Goal: Use online tool/utility: Utilize a website feature to perform a specific function

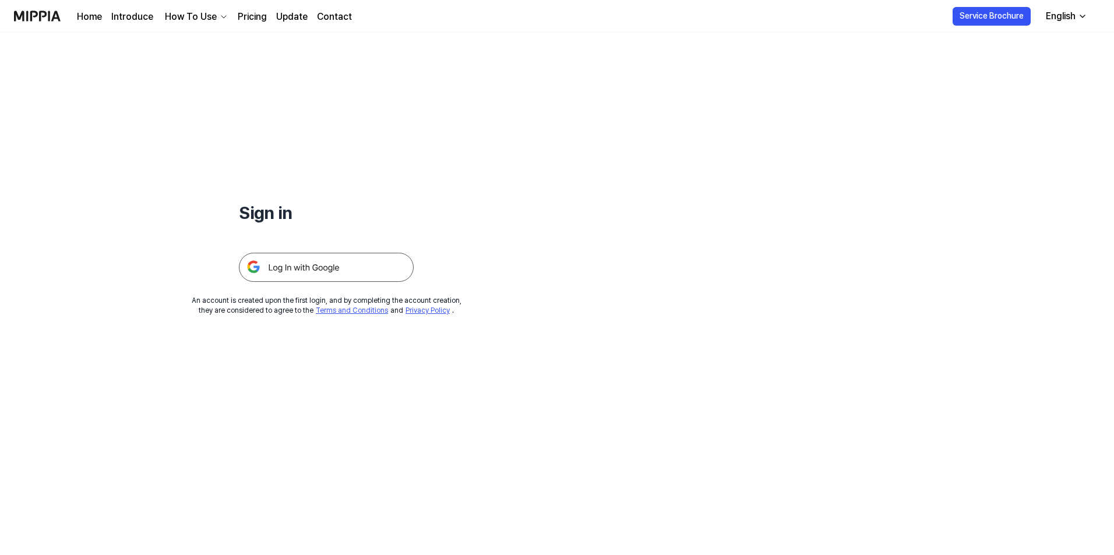
click at [298, 270] on img at bounding box center [326, 267] width 175 height 29
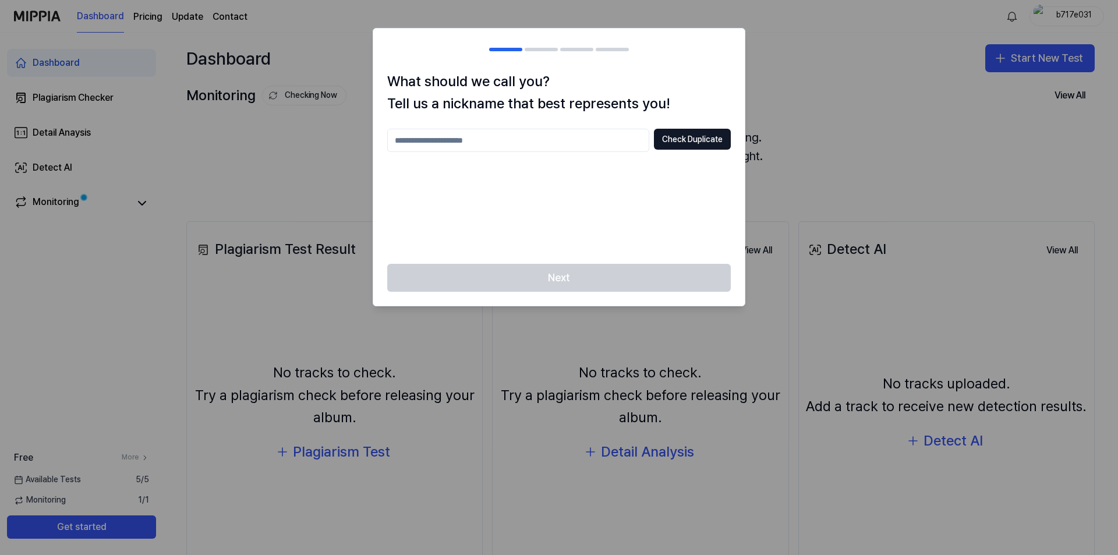
click at [604, 140] on input "text" at bounding box center [518, 140] width 262 height 23
type input "****"
click at [673, 140] on button "Check Duplicate" at bounding box center [692, 139] width 77 height 21
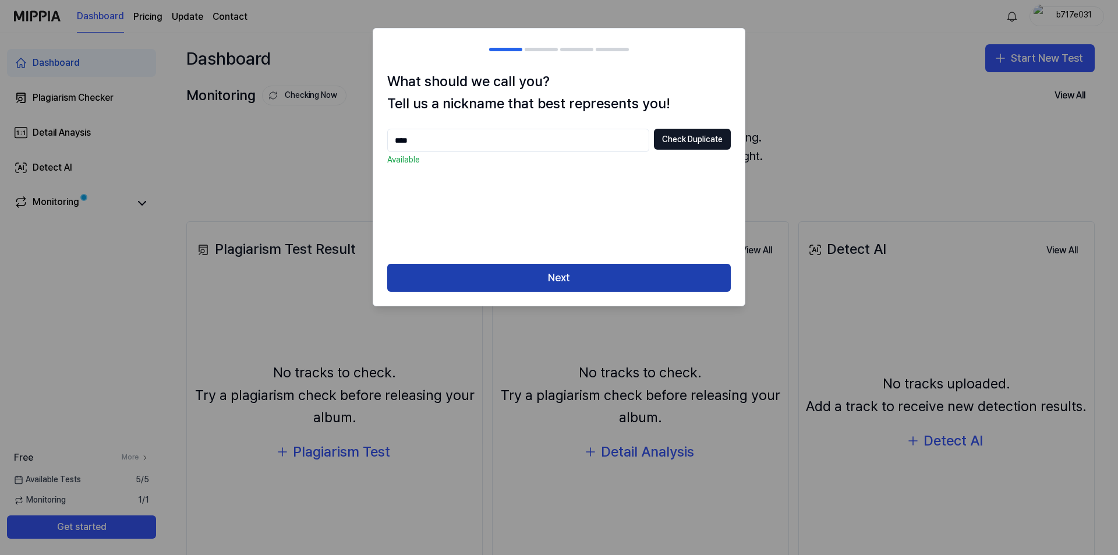
click at [580, 282] on button "Next" at bounding box center [559, 278] width 344 height 28
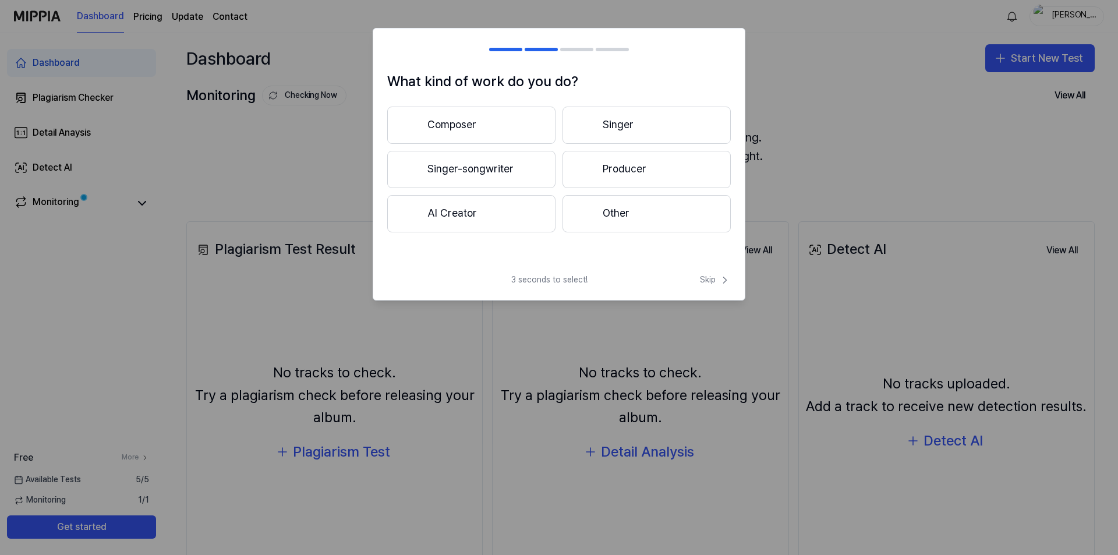
click at [503, 174] on button "Singer-songwriter" at bounding box center [471, 169] width 168 height 37
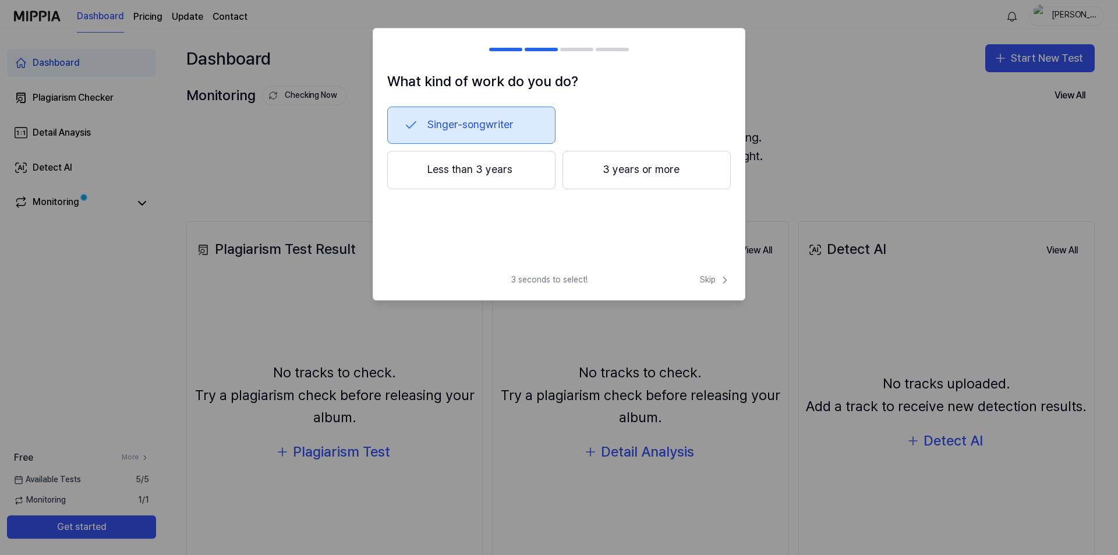
click at [628, 175] on button "3 years or more" at bounding box center [647, 170] width 168 height 38
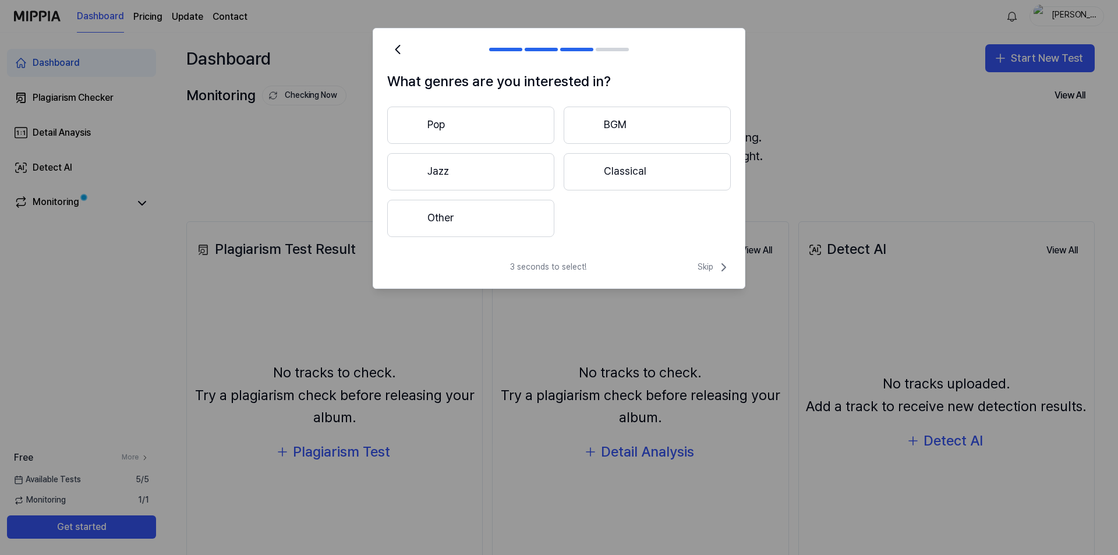
click at [467, 126] on button "Pop" at bounding box center [470, 125] width 167 height 37
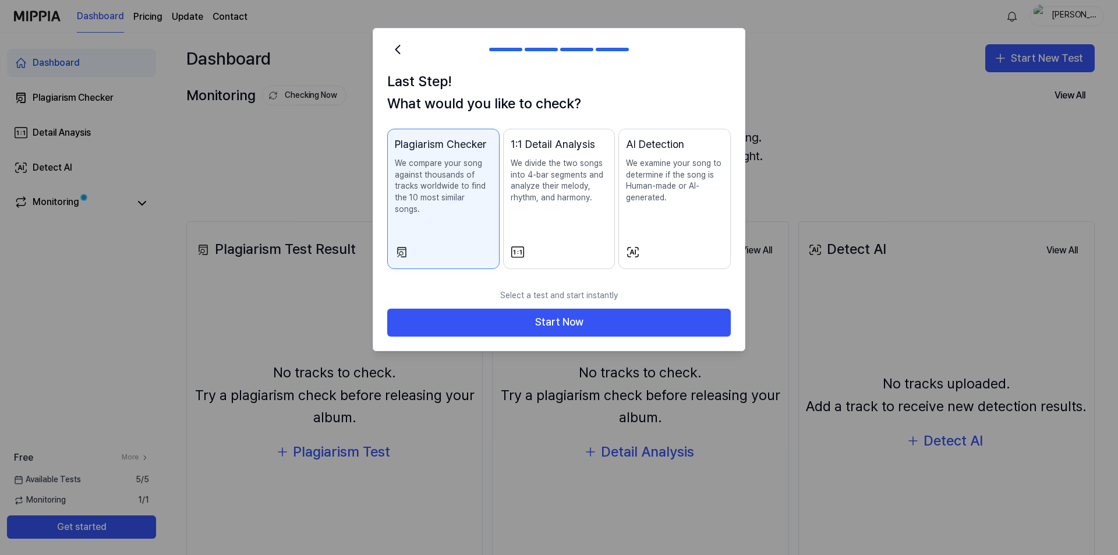
click at [563, 185] on p "We divide the two songs into 4-bar segments and analyze their melody, rhythm, a…" at bounding box center [559, 180] width 97 height 45
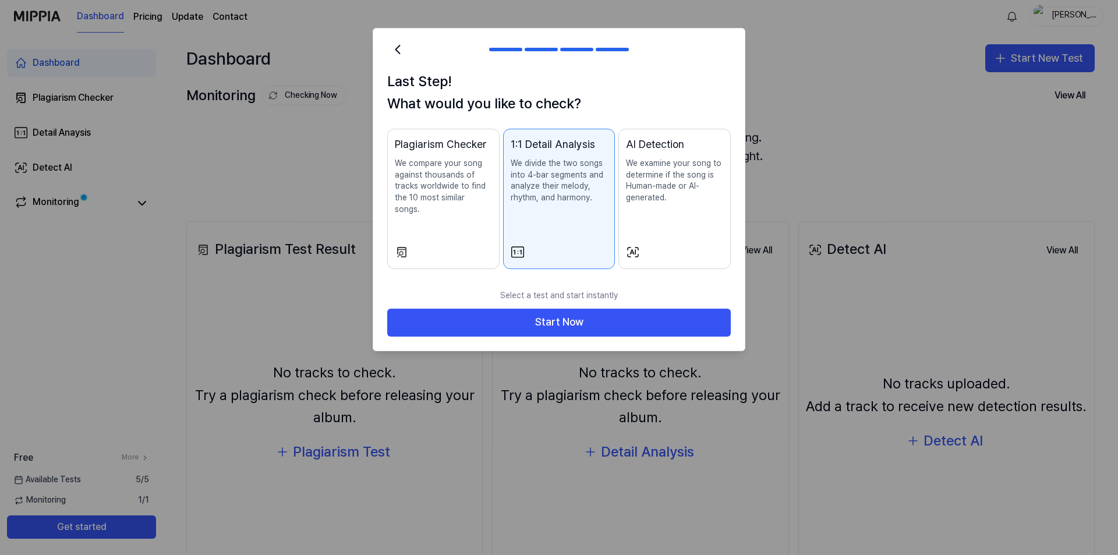
click at [435, 193] on p "We compare your song against thousands of tracks worldwide to find the 10 most …" at bounding box center [443, 186] width 97 height 57
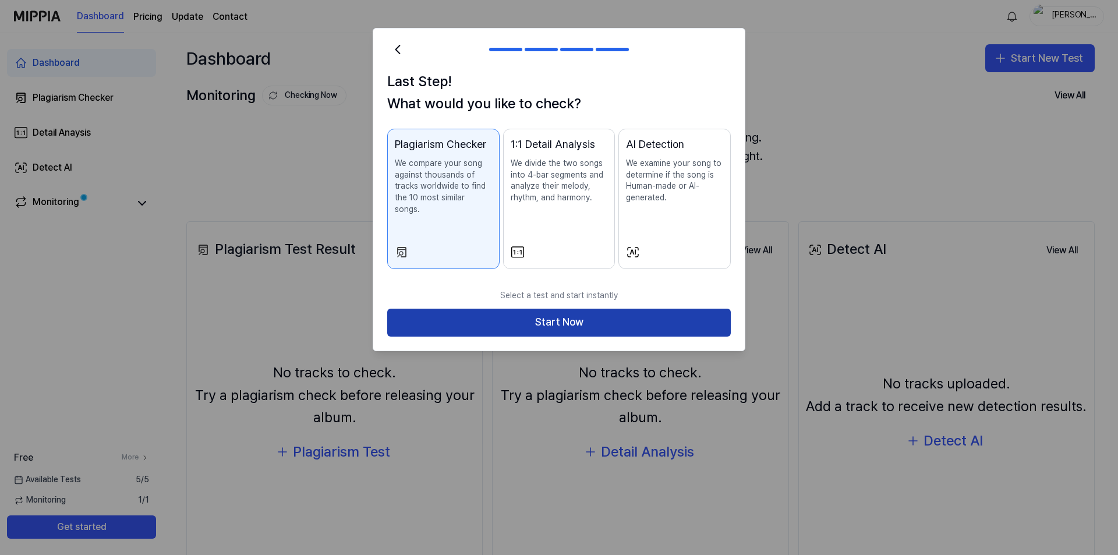
click at [604, 312] on button "Start Now" at bounding box center [559, 323] width 344 height 28
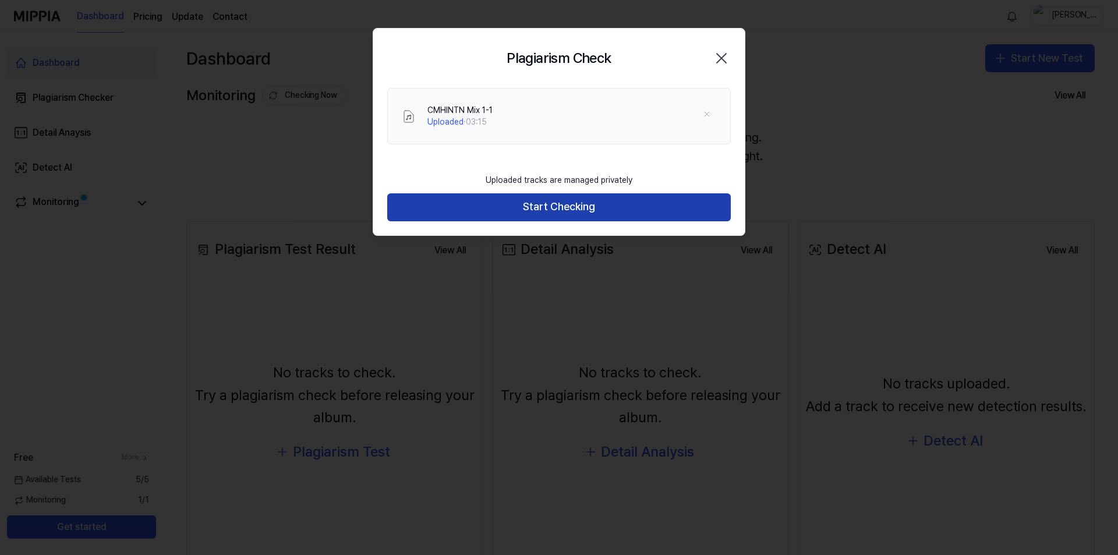
click at [564, 206] on button "Start Checking" at bounding box center [559, 207] width 344 height 28
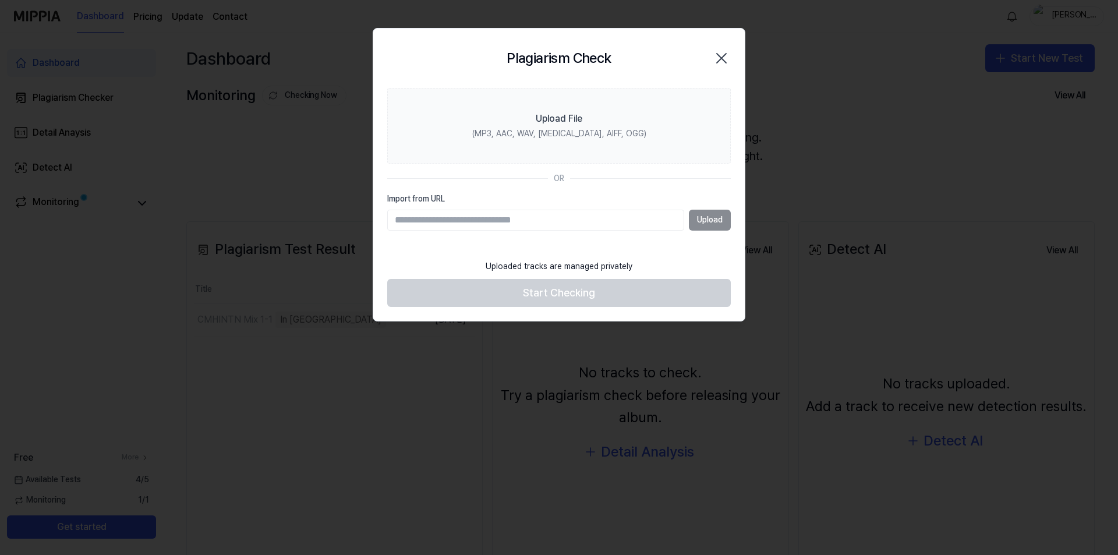
click at [869, 553] on div at bounding box center [559, 277] width 1118 height 555
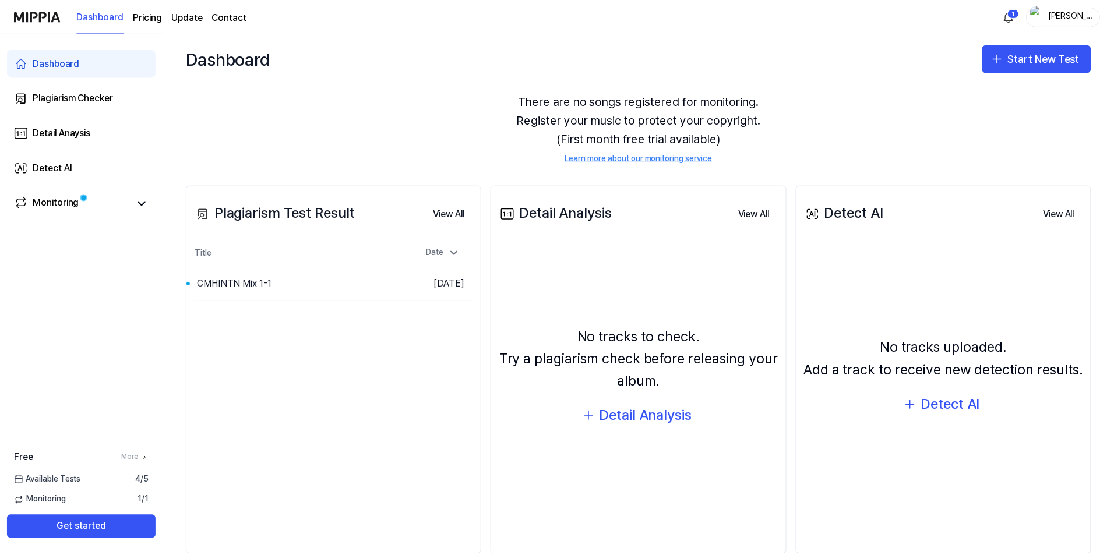
scroll to position [59, 0]
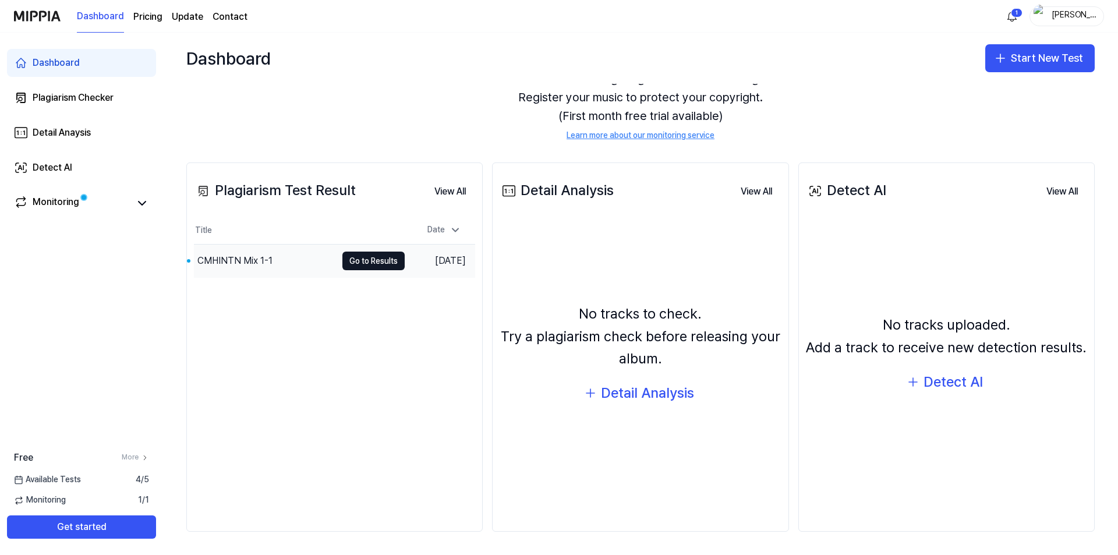
click at [243, 259] on div "CMHINTN Mix 1-1" at bounding box center [234, 261] width 75 height 14
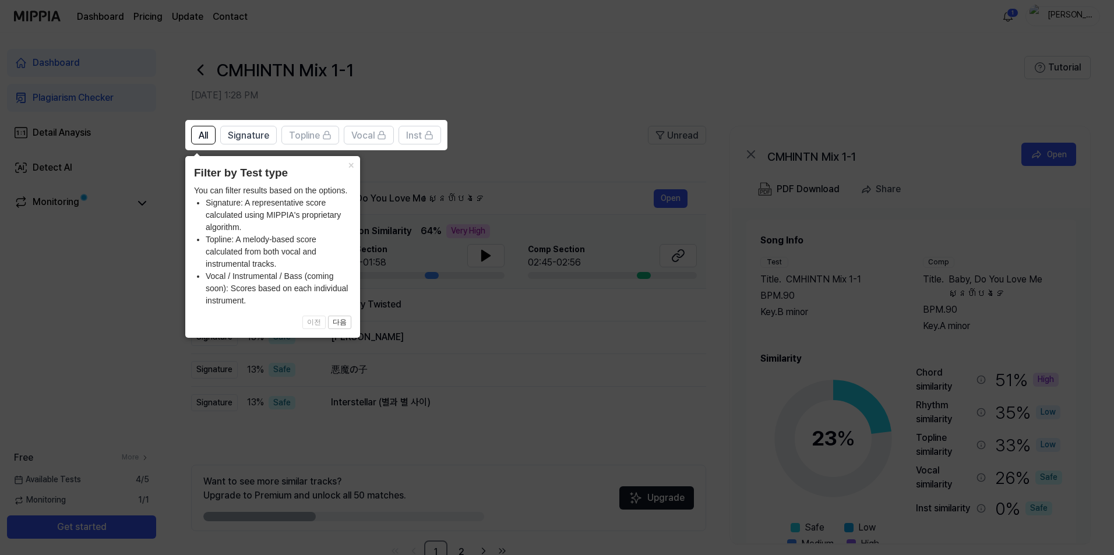
click at [315, 323] on span "이전 다음" at bounding box center [272, 323] width 157 height 14
click at [351, 167] on button "×" at bounding box center [350, 164] width 19 height 16
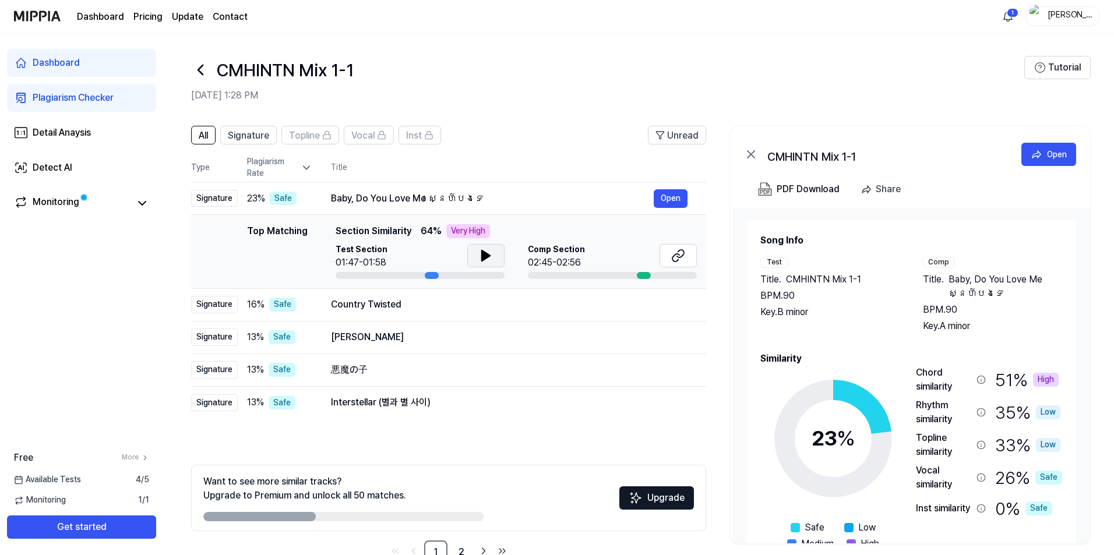
click at [486, 260] on icon at bounding box center [486, 256] width 14 height 14
click at [493, 257] on button at bounding box center [485, 255] width 37 height 23
